Goal: Task Accomplishment & Management: Manage account settings

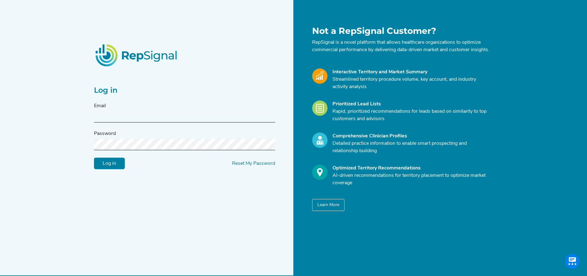
click at [136, 114] on div "Email" at bounding box center [184, 112] width 181 height 20
click at [137, 120] on input "text" at bounding box center [184, 116] width 181 height 11
type input "[PERSON_NAME][EMAIL_ADDRESS][DOMAIN_NAME]"
click at [94, 158] on input "Log in" at bounding box center [109, 164] width 31 height 12
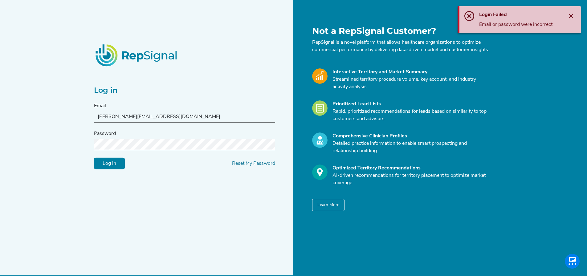
click at [114, 167] on input "Log in" at bounding box center [109, 164] width 31 height 12
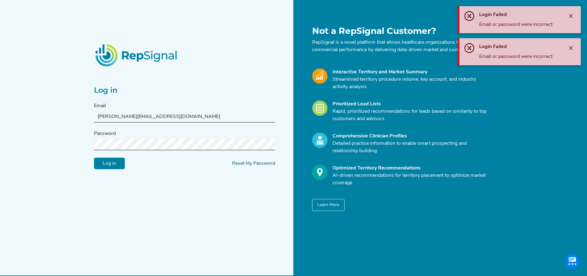
click at [262, 165] on link "Reset My Password" at bounding box center [253, 163] width 43 height 5
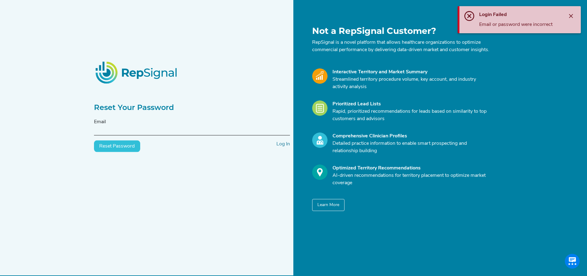
click at [114, 133] on input "text" at bounding box center [192, 129] width 196 height 11
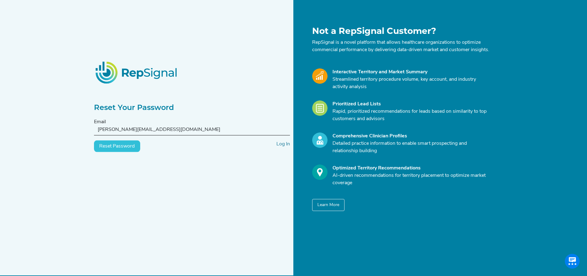
type input "[PERSON_NAME][EMAIL_ADDRESS][DOMAIN_NAME]"
click at [126, 146] on button "Reset Password" at bounding box center [117, 147] width 46 height 12
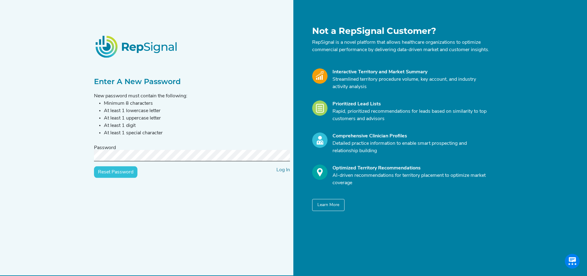
click at [123, 177] on input "Reset Password" at bounding box center [115, 172] width 43 height 12
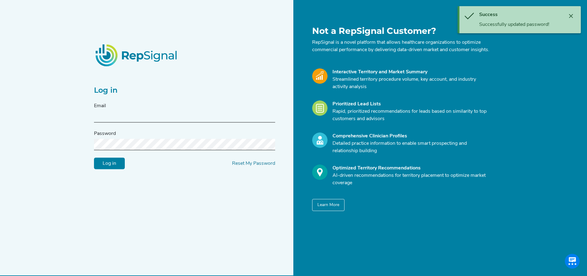
click at [129, 122] on input "text" at bounding box center [184, 116] width 181 height 11
type input "[PERSON_NAME][EMAIL_ADDRESS][DOMAIN_NAME]"
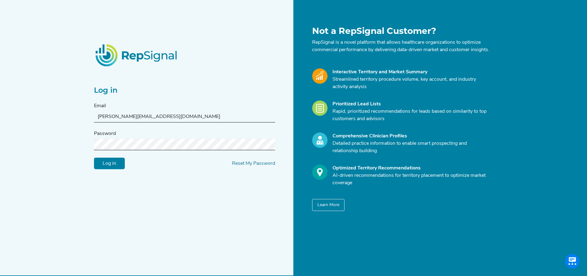
click at [94, 158] on input "Log in" at bounding box center [109, 164] width 31 height 12
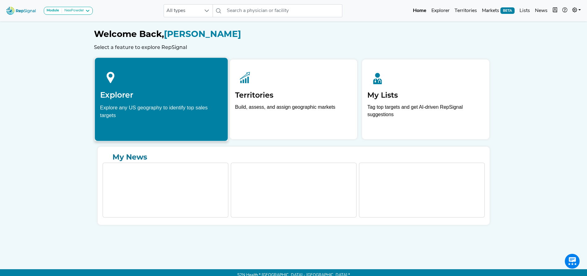
click at [195, 109] on div "Explore any US geography to identify top sales targets" at bounding box center [161, 111] width 123 height 15
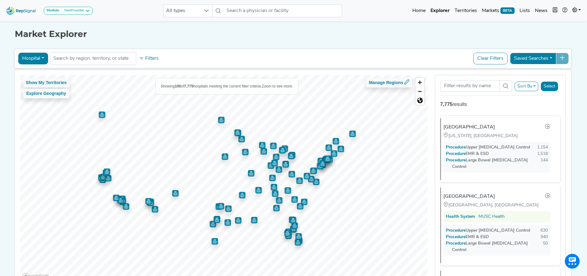
click at [534, 87] on button "Sort By" at bounding box center [527, 87] width 24 height 10
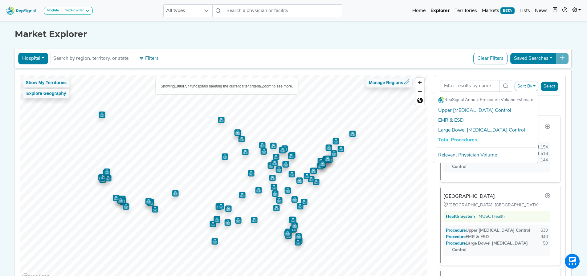
click at [467, 140] on link "Total Procedures" at bounding box center [485, 140] width 105 height 10
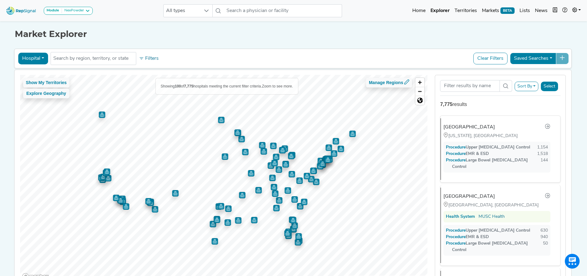
click at [45, 56] on button "Hospital" at bounding box center [33, 59] width 30 height 12
click at [44, 56] on button "Hospital" at bounding box center [33, 59] width 30 height 12
click at [565, 58] on div "Saved Searches" at bounding box center [539, 59] width 59 height 12
click at [90, 10] on icon at bounding box center [87, 10] width 5 height 5
click at [75, 27] on link "Barrx" at bounding box center [74, 31] width 61 height 9
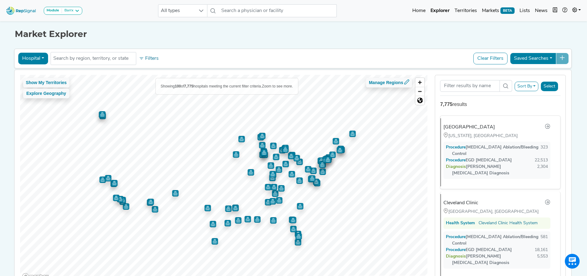
click at [555, 57] on button "Saved Searches" at bounding box center [533, 59] width 46 height 12
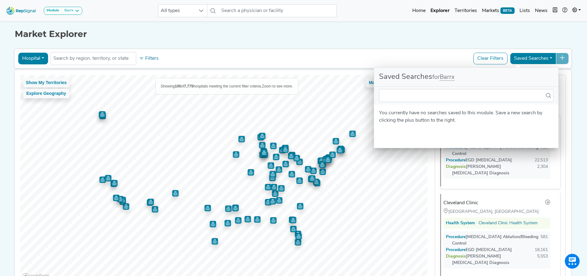
click at [555, 57] on button "Saved Searches" at bounding box center [533, 59] width 46 height 12
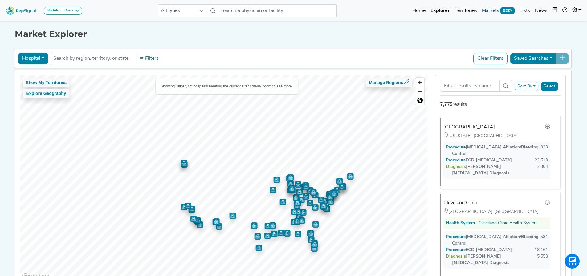
click at [490, 10] on link "Markets BETA" at bounding box center [499, 11] width 38 height 12
